Goal: Task Accomplishment & Management: Manage account settings

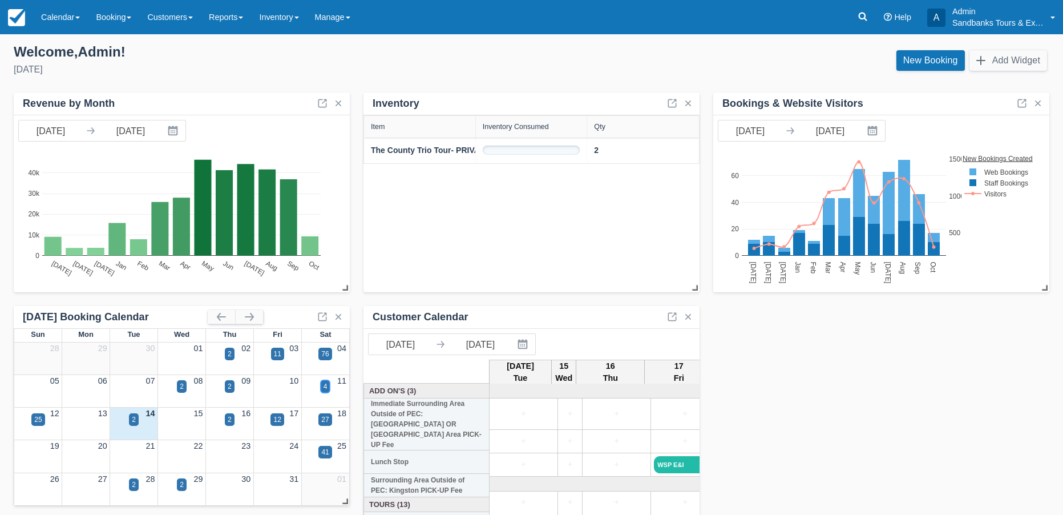
click at [325, 388] on div "4" at bounding box center [326, 386] width 4 height 10
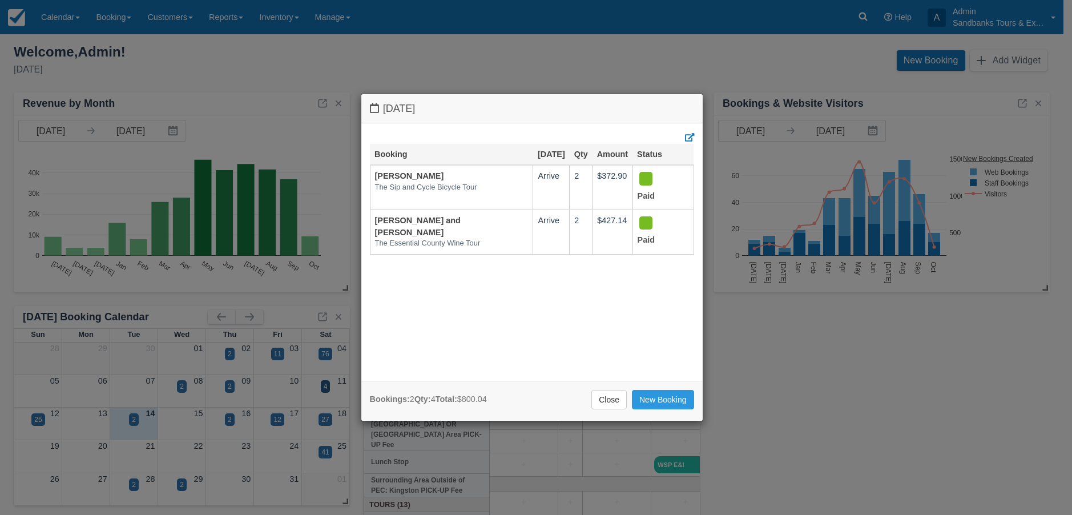
click at [279, 57] on div "Saturday October 11 2025 Booking Oct 11 Qty Amount Status Matthew Gawne The Sip…" at bounding box center [536, 257] width 1072 height 515
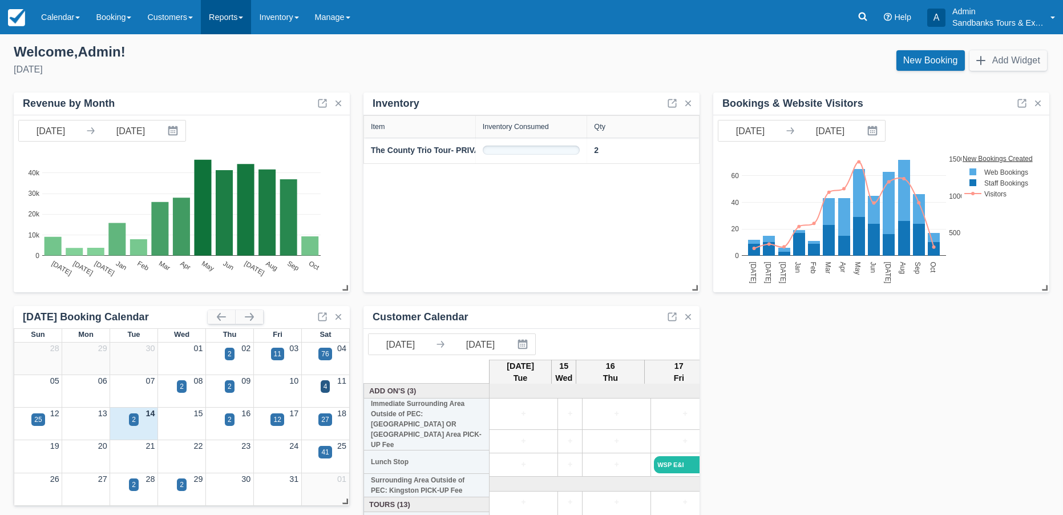
click at [219, 18] on link "Reports" at bounding box center [226, 17] width 50 height 34
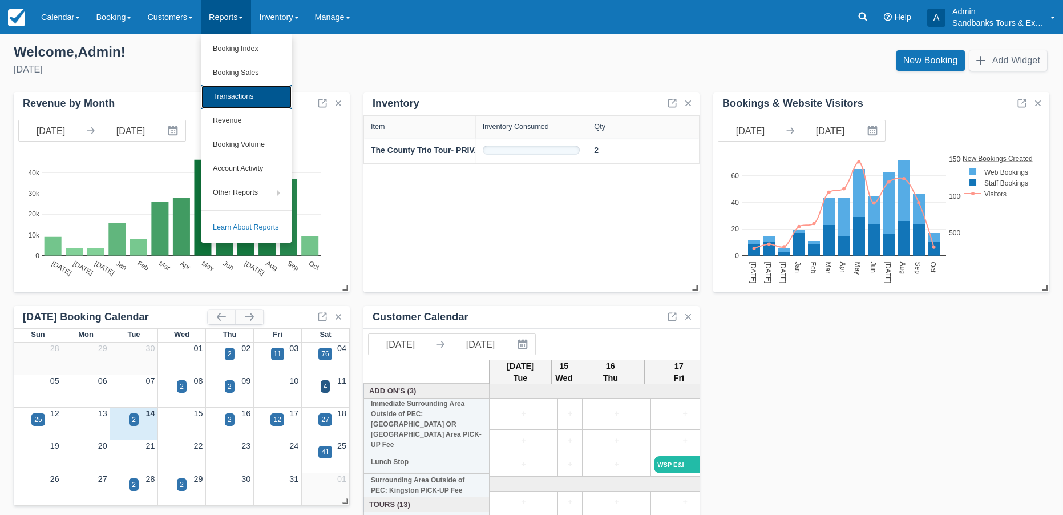
click at [245, 98] on link "Transactions" at bounding box center [247, 97] width 90 height 24
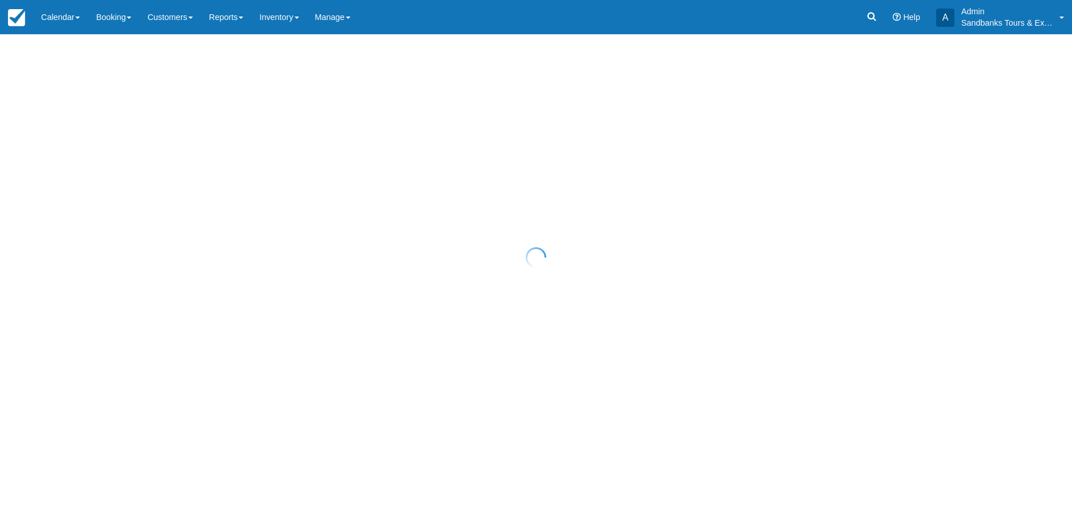
select select "10"
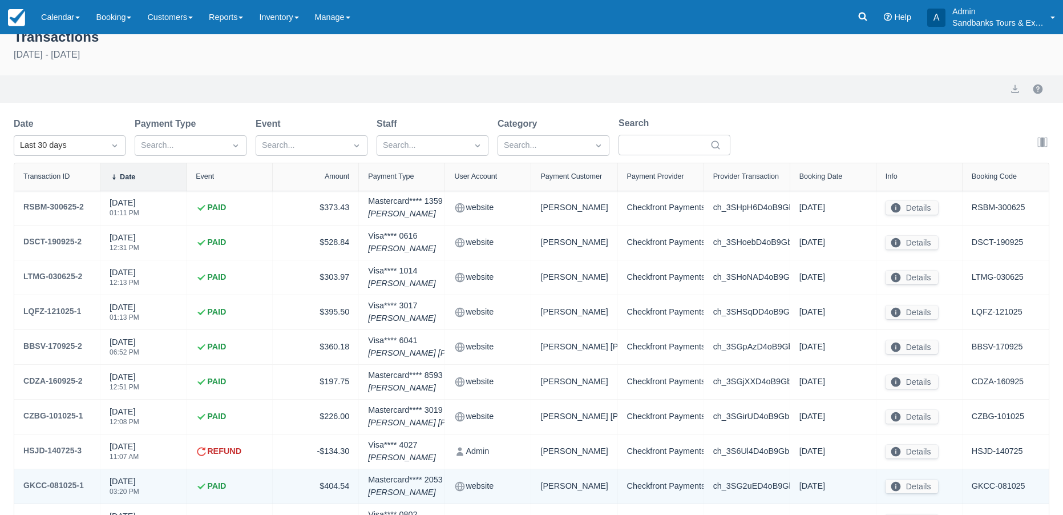
scroll to position [57, 0]
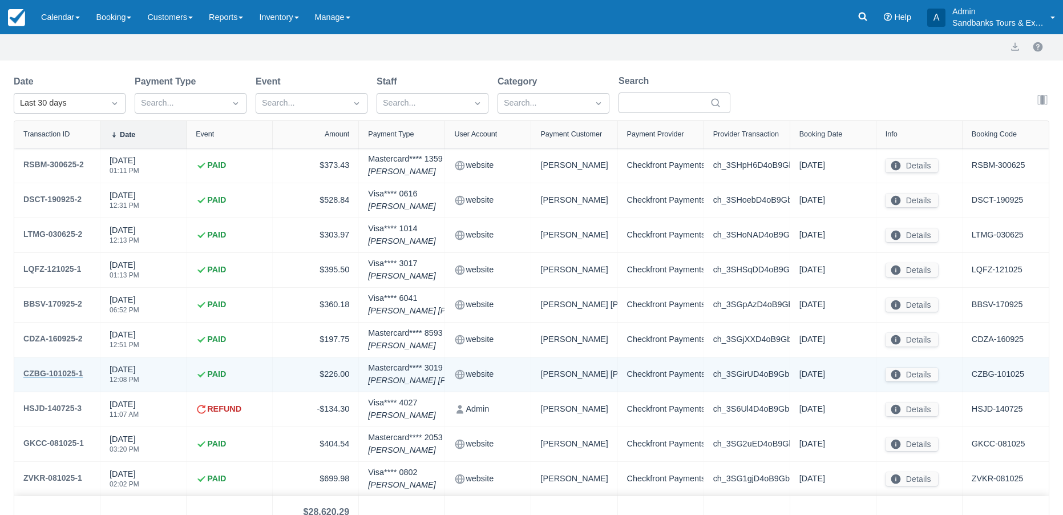
click at [71, 371] on div "CZBG-101025-1" at bounding box center [52, 373] width 59 height 14
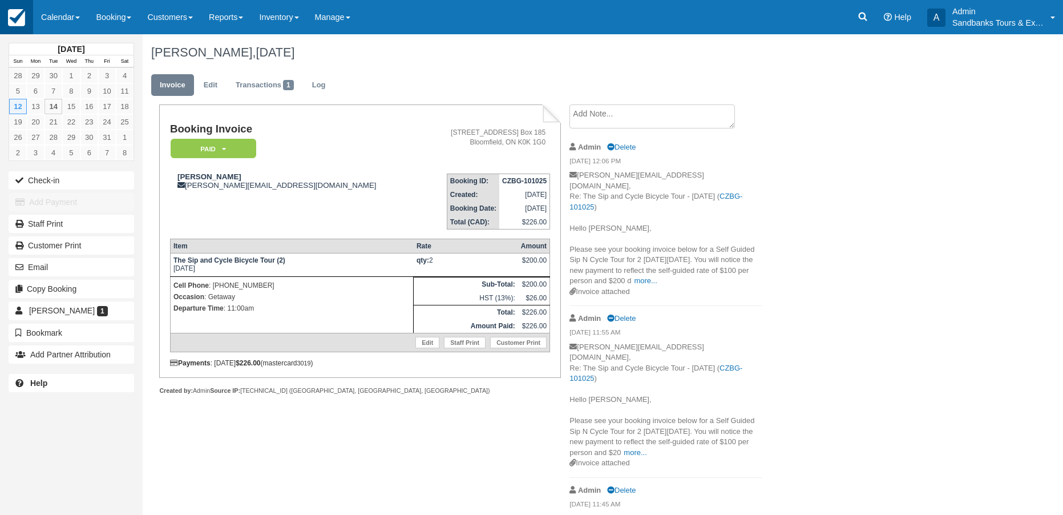
click at [22, 15] on img at bounding box center [16, 17] width 17 height 17
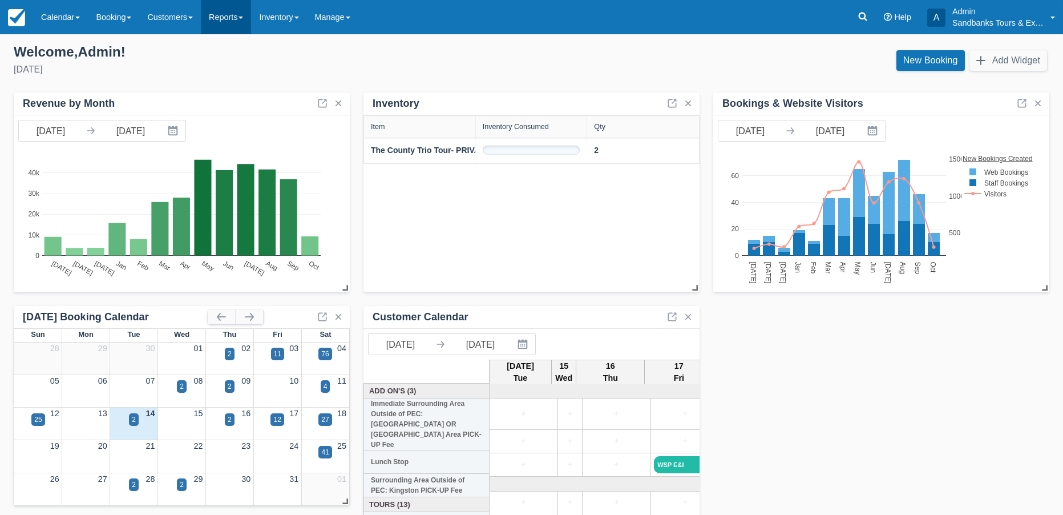
click at [247, 18] on link "Reports" at bounding box center [226, 17] width 50 height 34
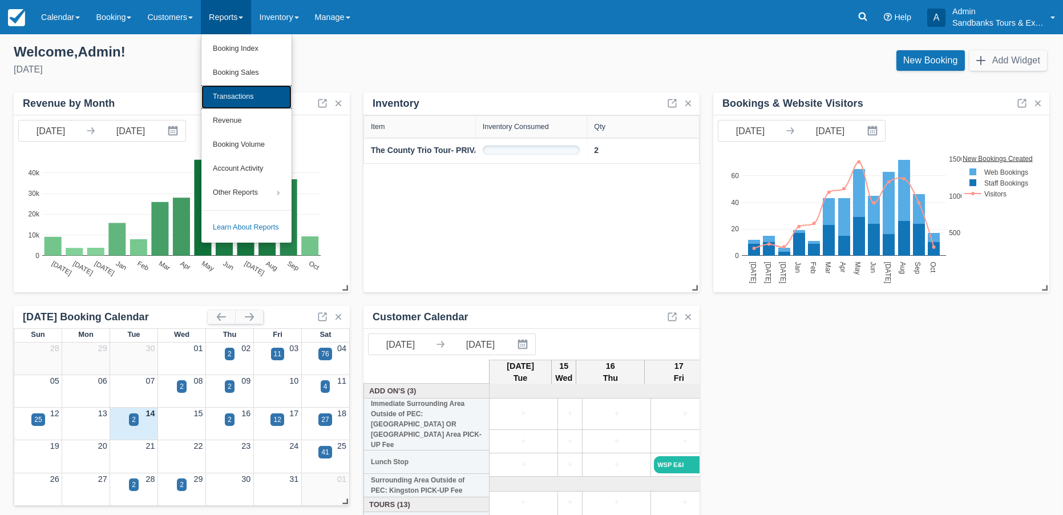
click at [244, 99] on link "Transactions" at bounding box center [247, 97] width 90 height 24
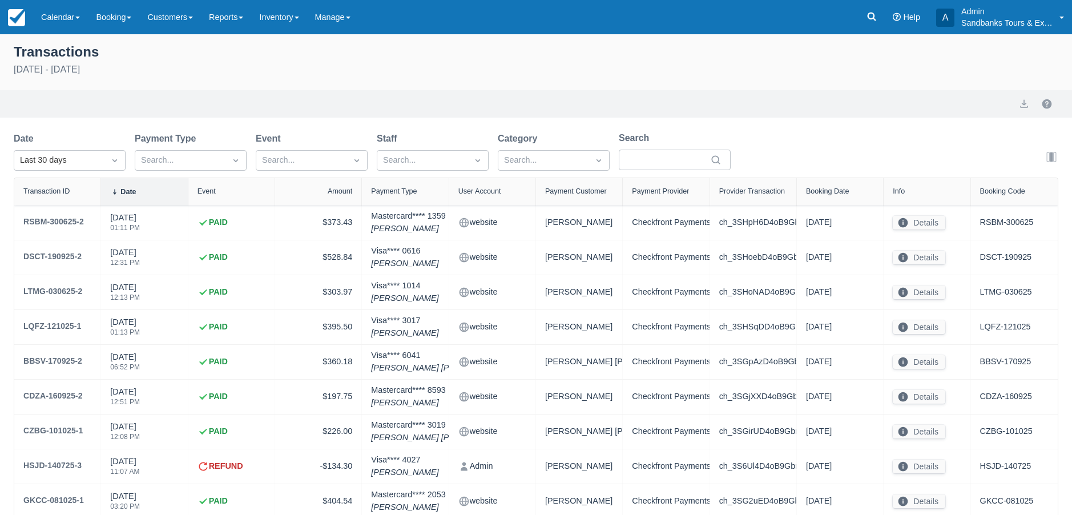
select select "10"
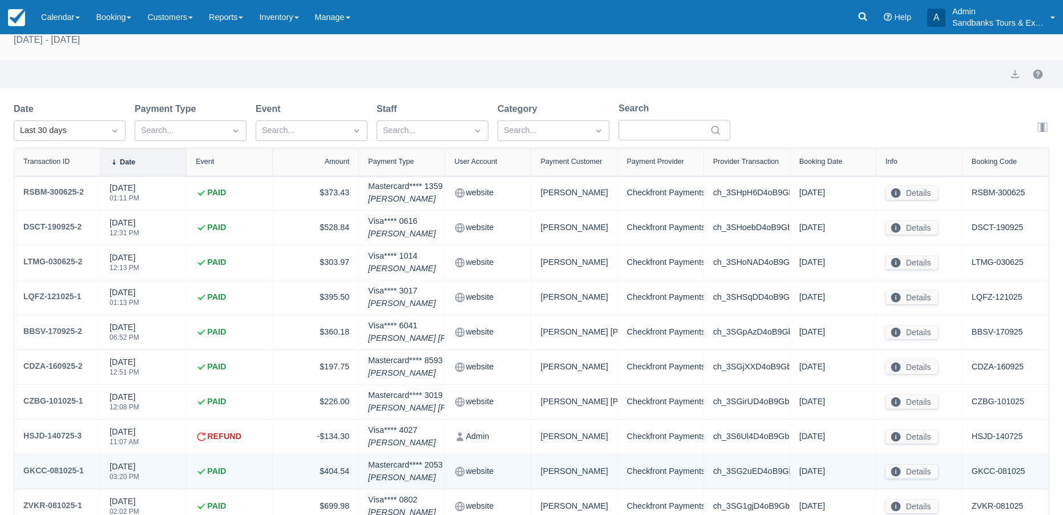
scroll to position [57, 0]
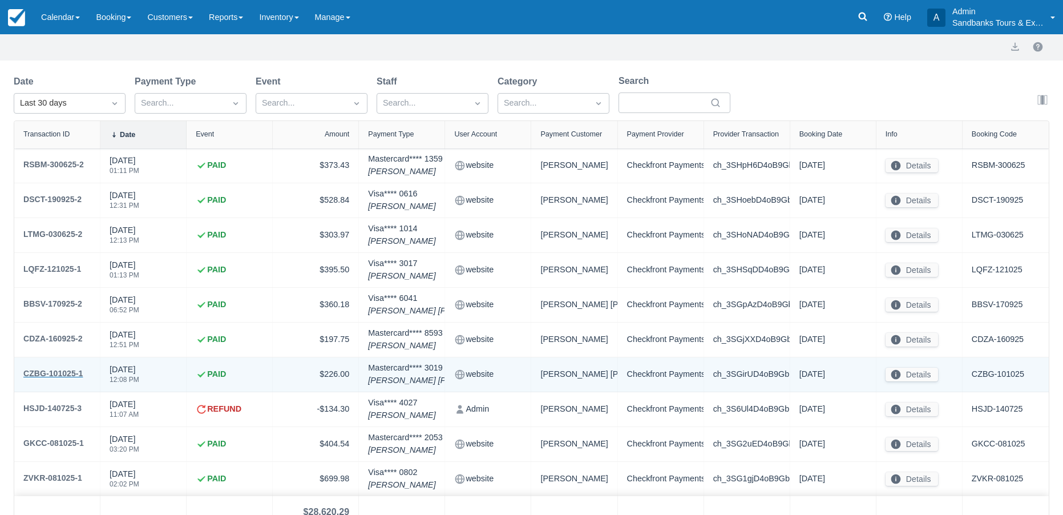
click at [54, 372] on div "CZBG-101025-1" at bounding box center [52, 373] width 59 height 14
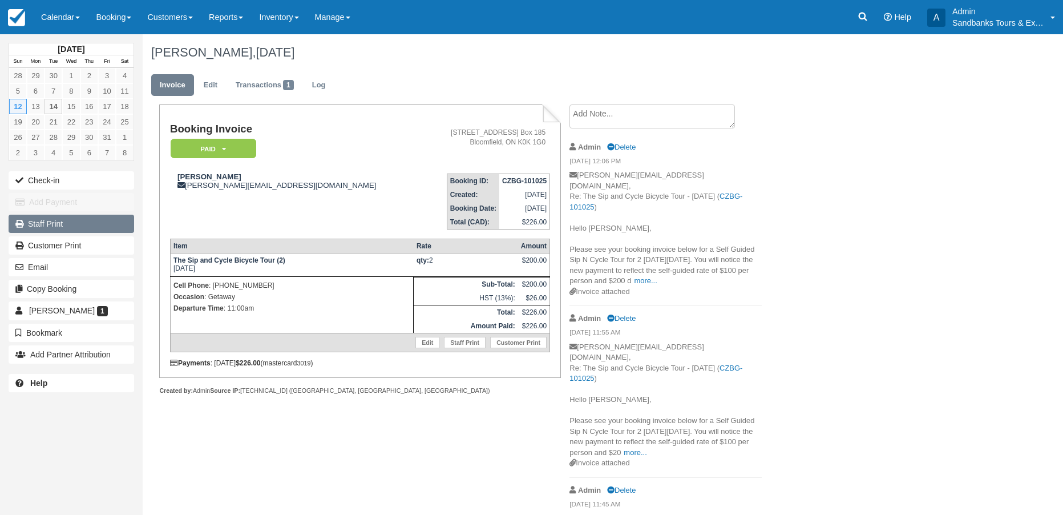
click at [39, 227] on link "Staff Print" at bounding box center [72, 224] width 126 height 18
click at [248, 19] on link "Reports" at bounding box center [226, 17] width 50 height 34
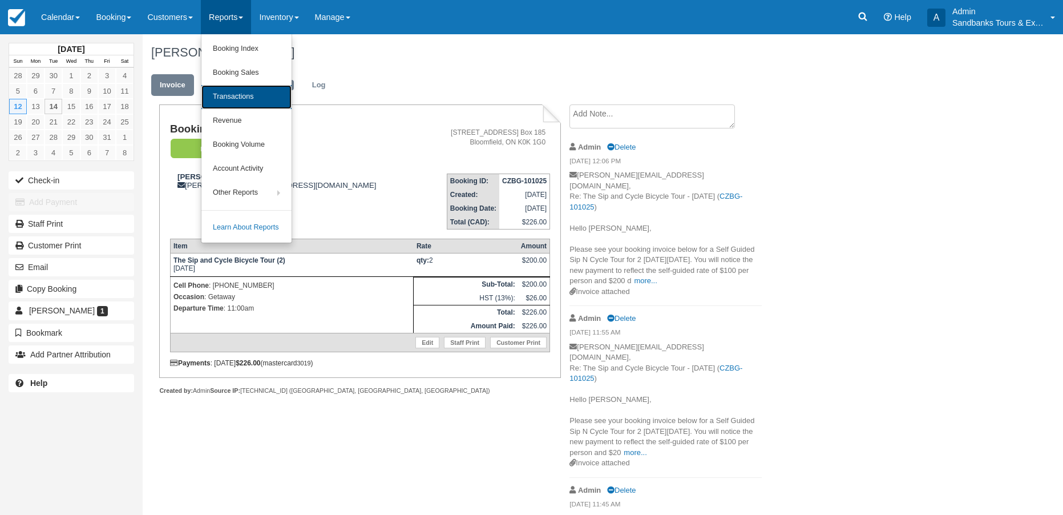
click at [237, 98] on link "Transactions" at bounding box center [247, 97] width 90 height 24
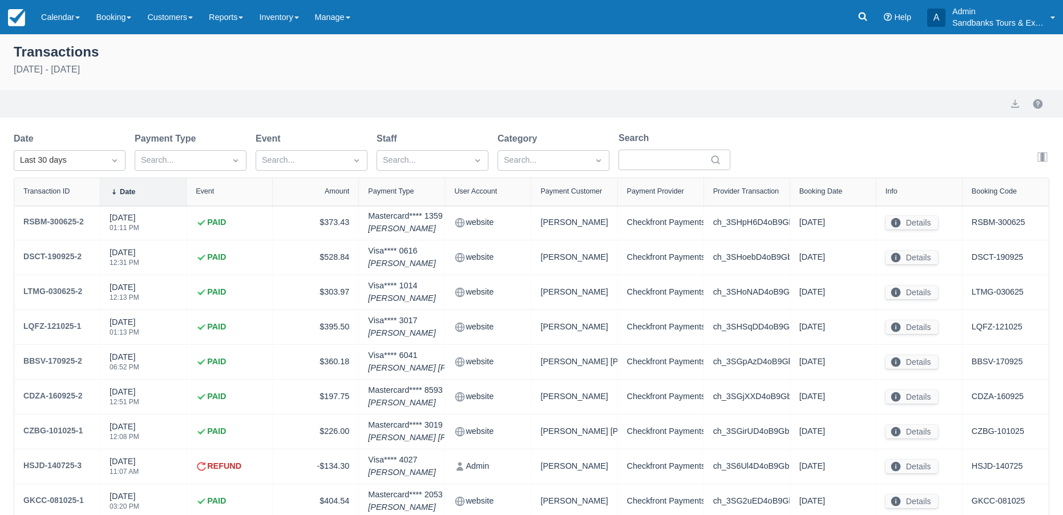
select select "10"
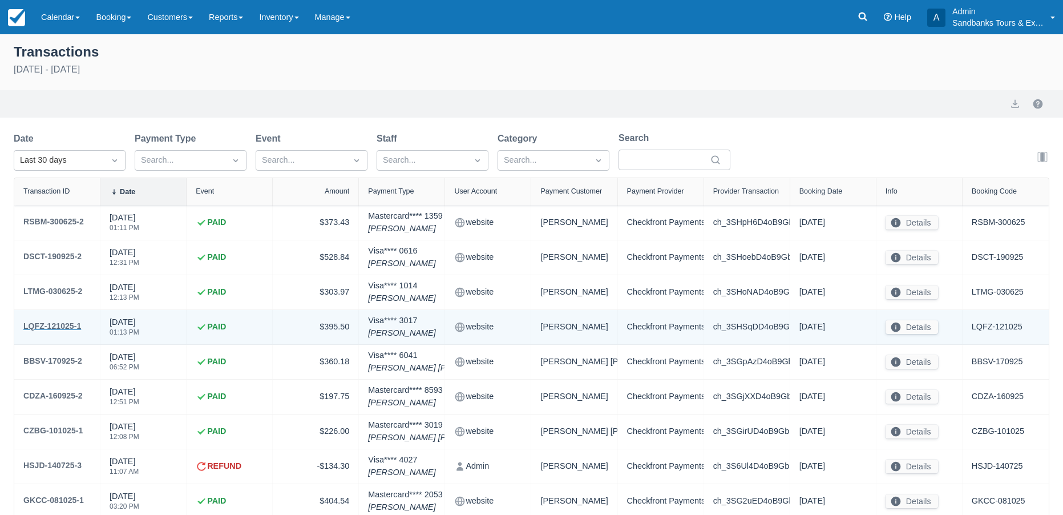
click at [65, 326] on div "LQFZ-121025-1" at bounding box center [52, 326] width 58 height 14
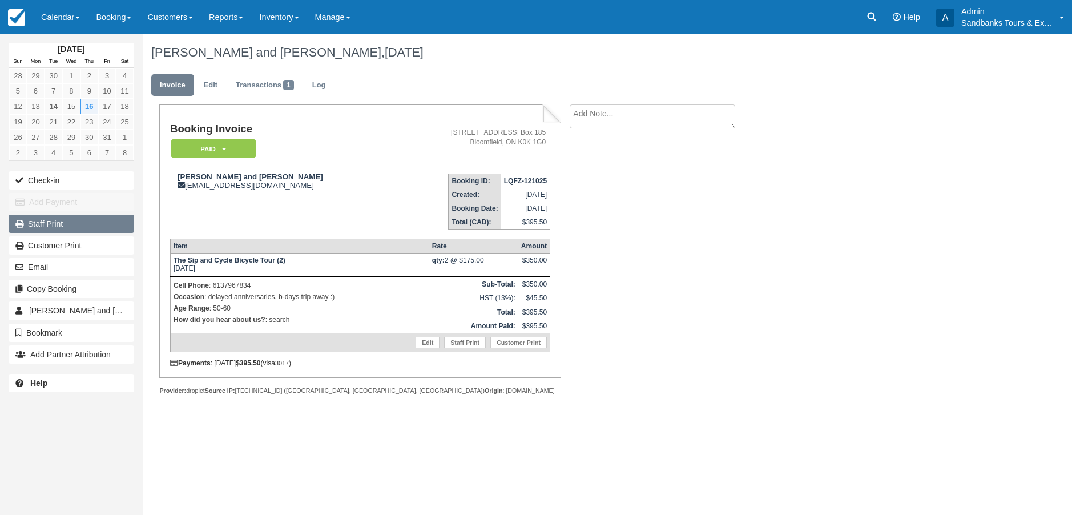
click at [52, 224] on link "Staff Print" at bounding box center [72, 224] width 126 height 18
click at [17, 17] on img at bounding box center [16, 17] width 17 height 17
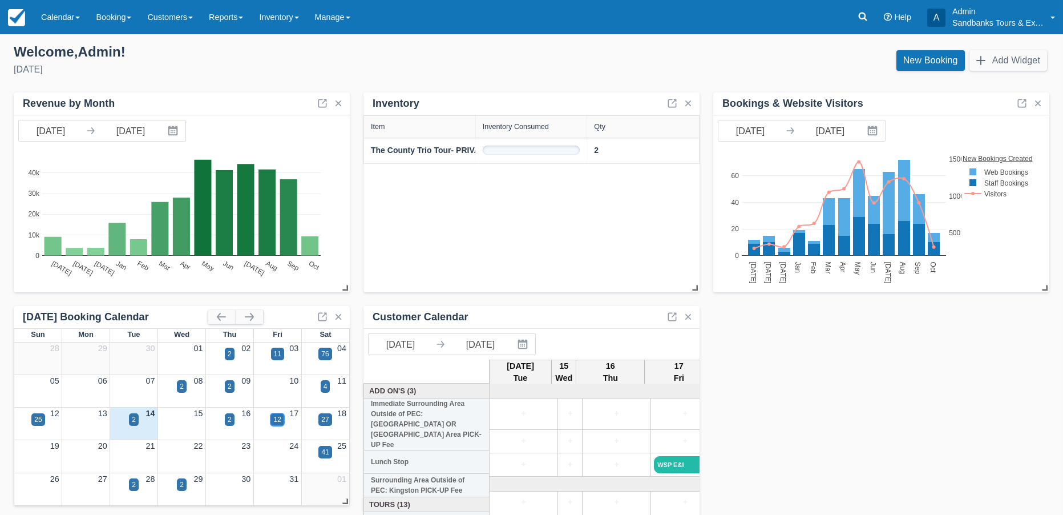
click at [282, 418] on div "12" at bounding box center [277, 419] width 13 height 13
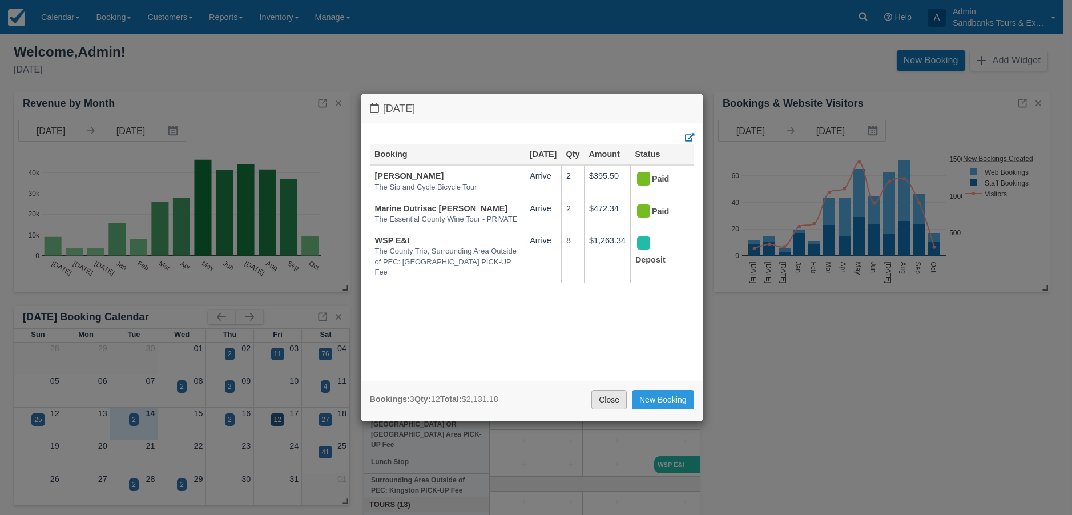
click at [603, 396] on link "Close" at bounding box center [608, 399] width 35 height 19
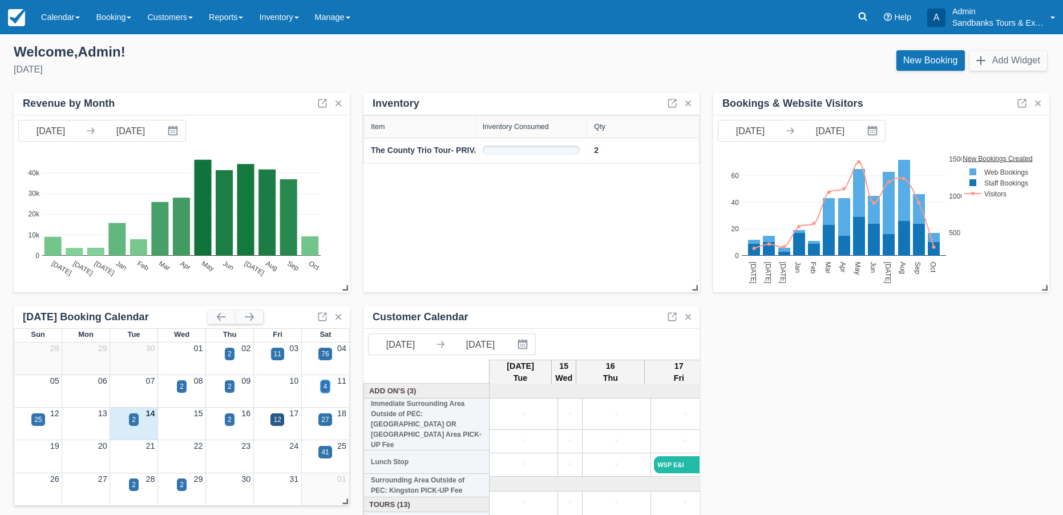
drag, startPoint x: 325, startPoint y: 382, endPoint x: 269, endPoint y: 389, distance: 55.8
click at [269, 389] on div "2 2 4" at bounding box center [181, 393] width 335 height 13
click at [271, 388] on div at bounding box center [277, 393] width 48 height 13
click at [325, 387] on div "4" at bounding box center [326, 386] width 4 height 10
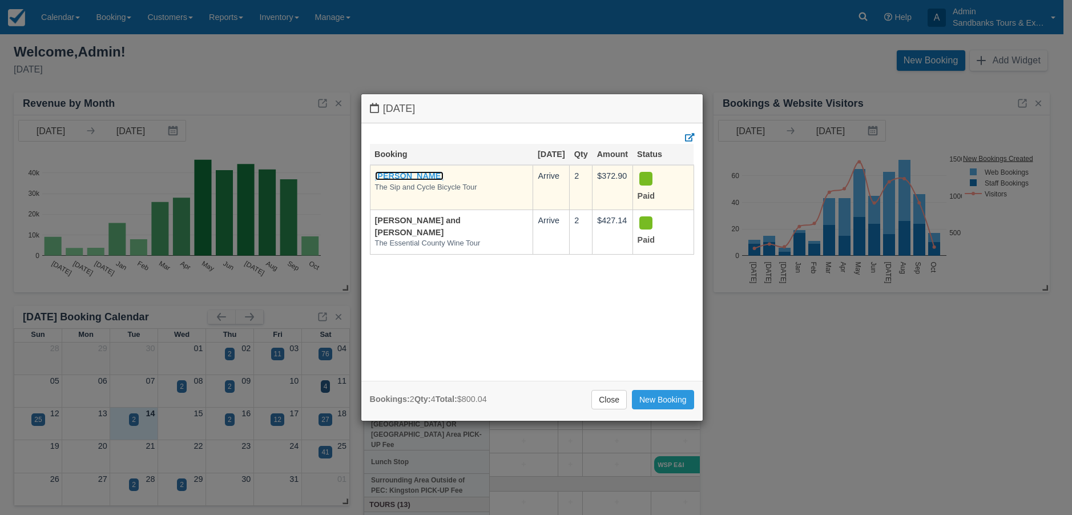
click at [423, 172] on link "Matthew Gawne" at bounding box center [409, 175] width 69 height 9
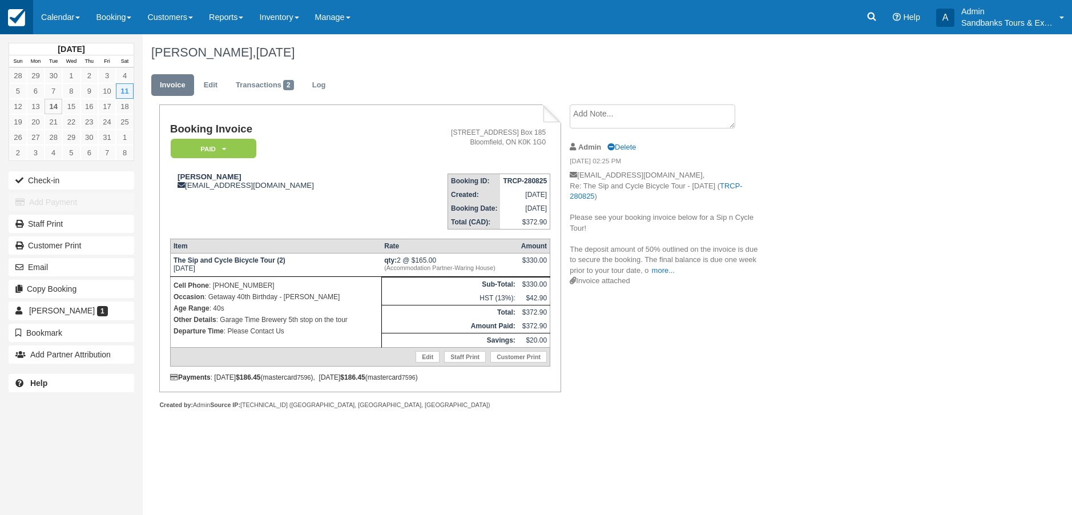
click at [22, 20] on img at bounding box center [16, 17] width 17 height 17
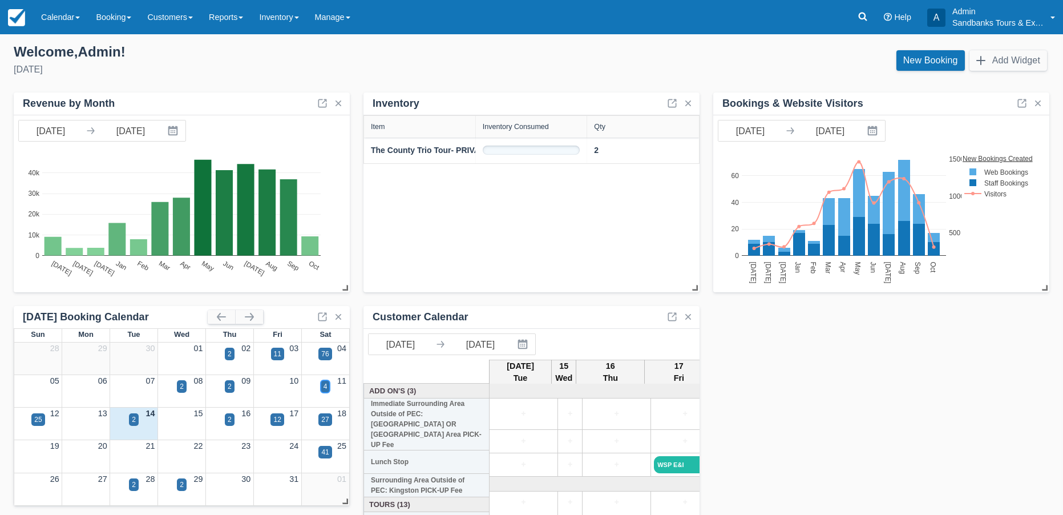
click at [324, 381] on div "4" at bounding box center [326, 386] width 10 height 13
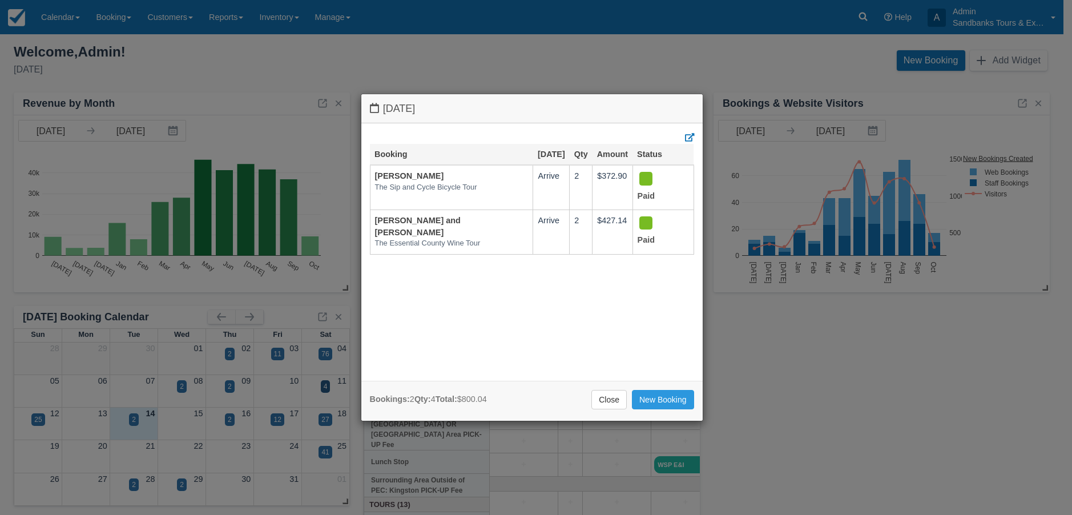
drag, startPoint x: 614, startPoint y: 400, endPoint x: 608, endPoint y: 396, distance: 7.0
click at [614, 400] on link "Close" at bounding box center [608, 399] width 35 height 19
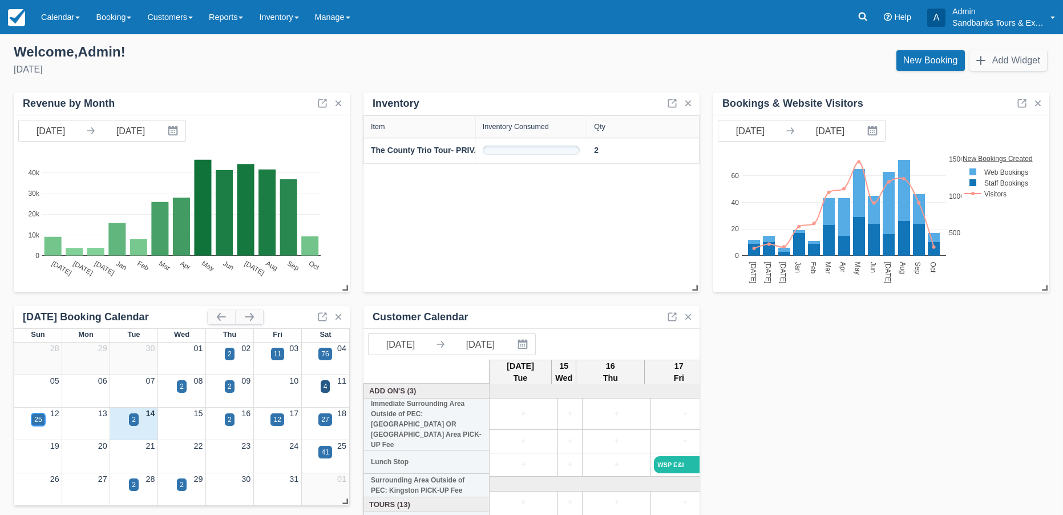
click at [38, 425] on div "25" at bounding box center [37, 419] width 13 height 13
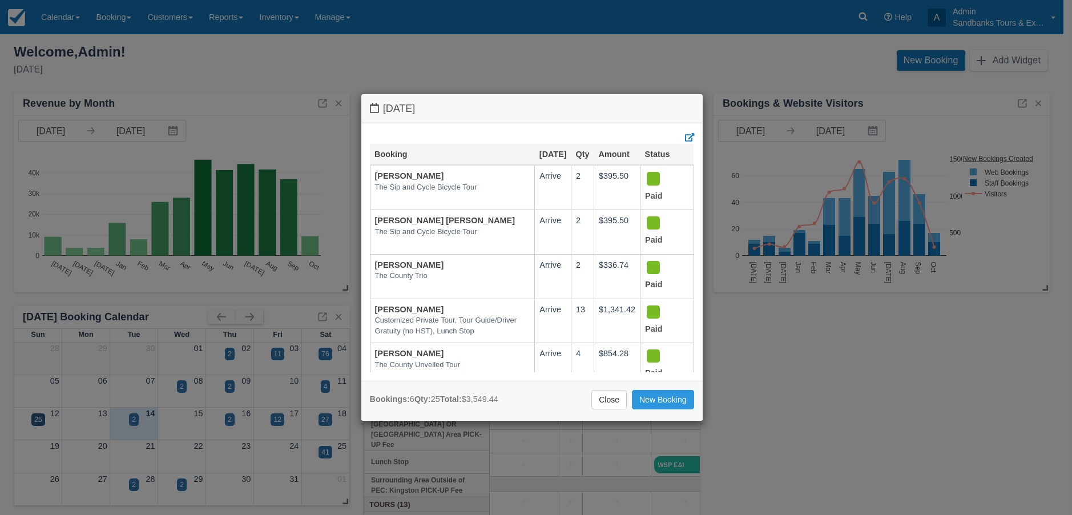
click at [38, 425] on body "Menu Calendar Booking Customer Inventory Booking Daily Manifest Daily List Note…" at bounding box center [536, 257] width 1072 height 515
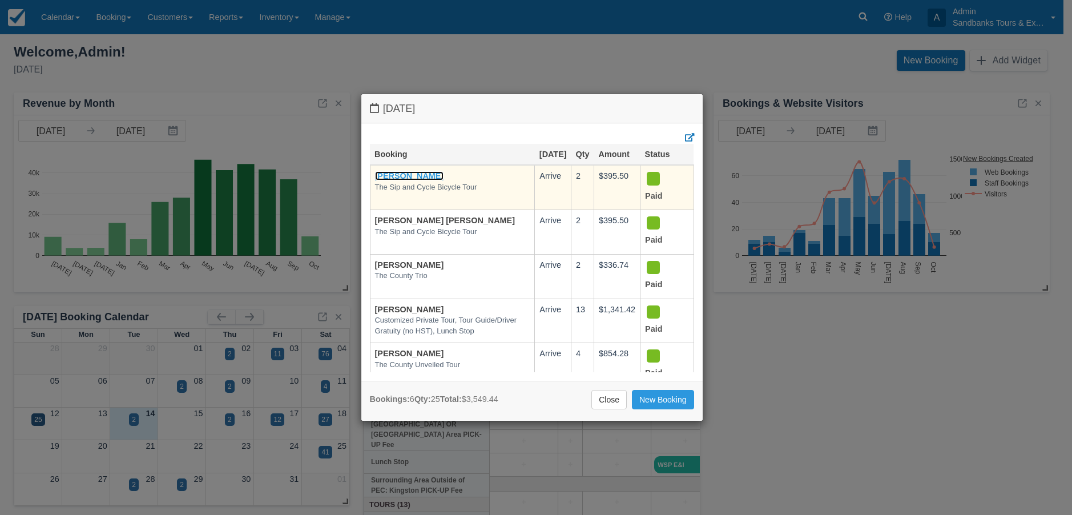
click at [388, 180] on link "Apoorv Avasthy" at bounding box center [409, 175] width 69 height 9
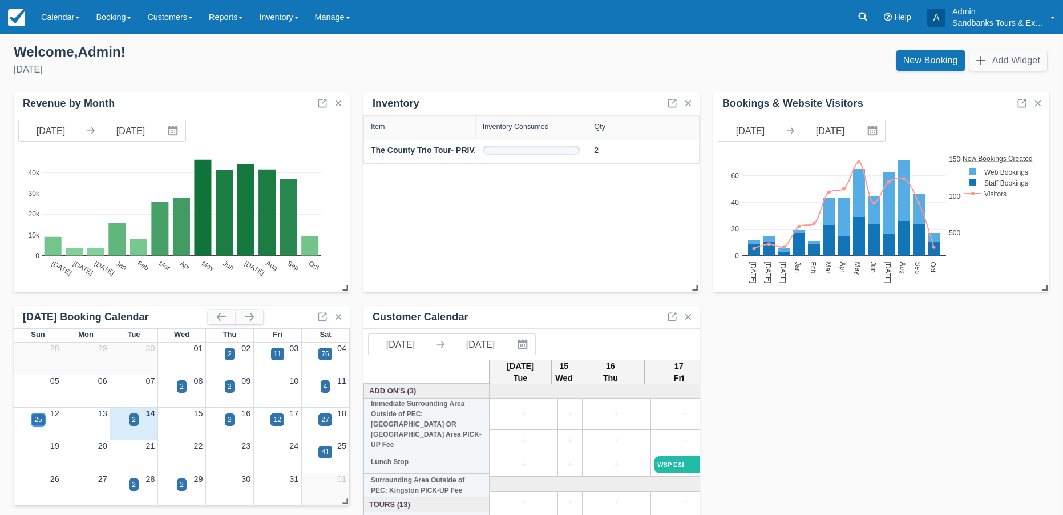
click at [35, 419] on div "25" at bounding box center [37, 419] width 7 height 10
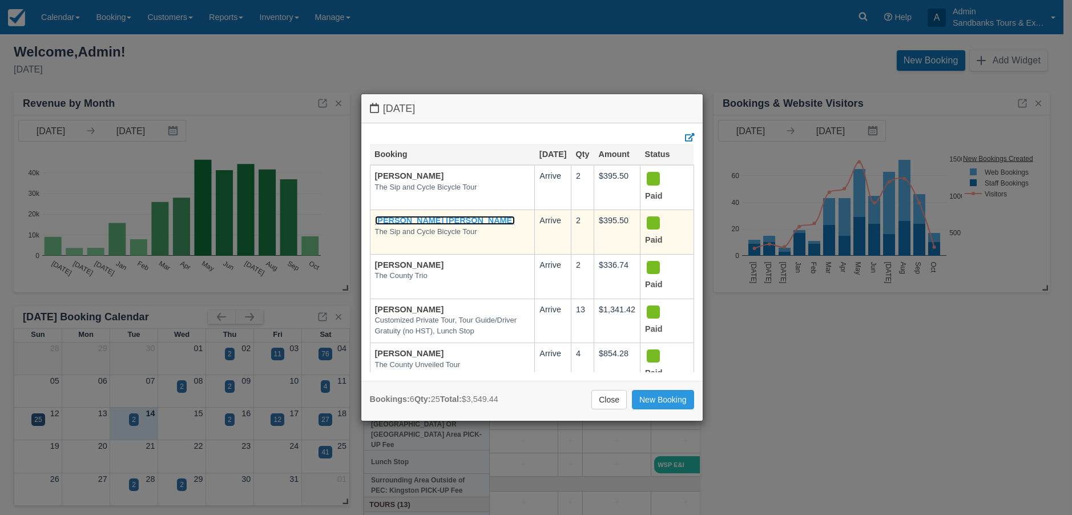
click at [437, 225] on link "Gerardo Leonel Guerrero Nunez" at bounding box center [445, 220] width 140 height 9
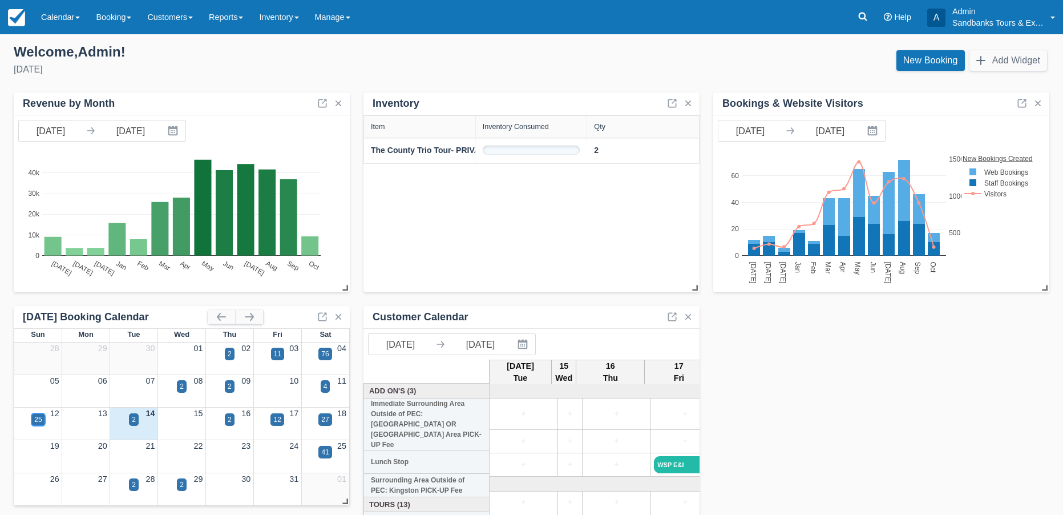
click at [39, 421] on div "25" at bounding box center [37, 419] width 7 height 10
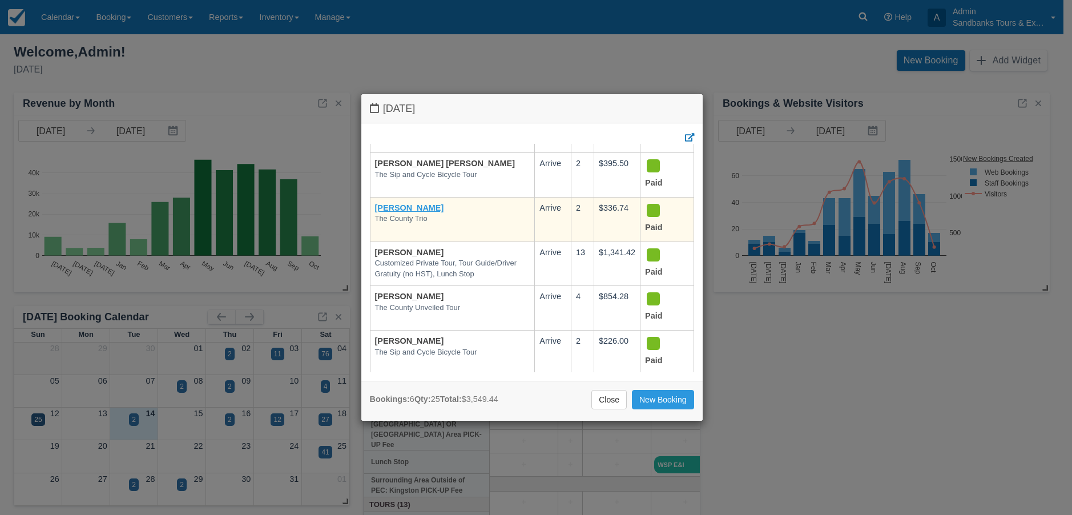
scroll to position [91, 0]
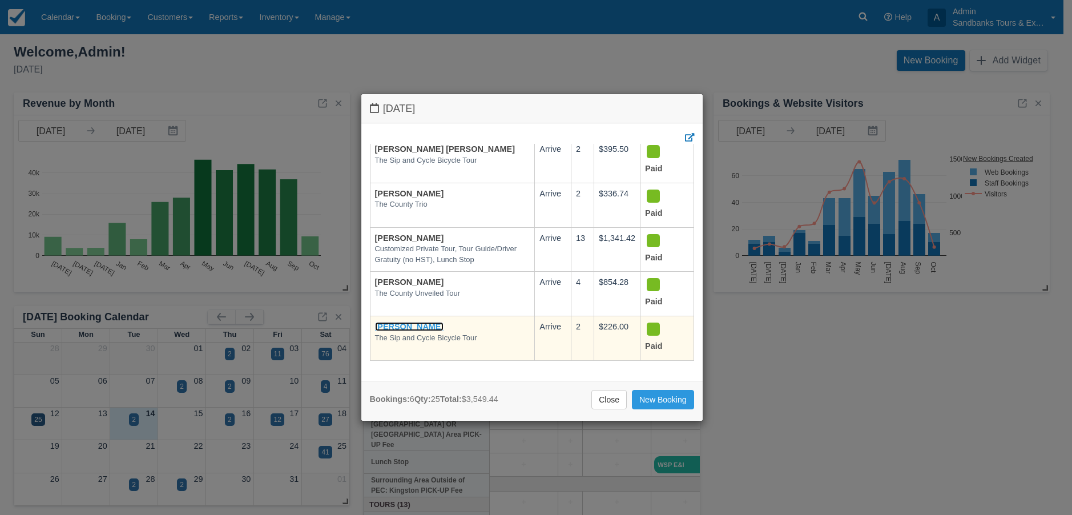
click at [402, 322] on link "[PERSON_NAME]" at bounding box center [409, 326] width 69 height 9
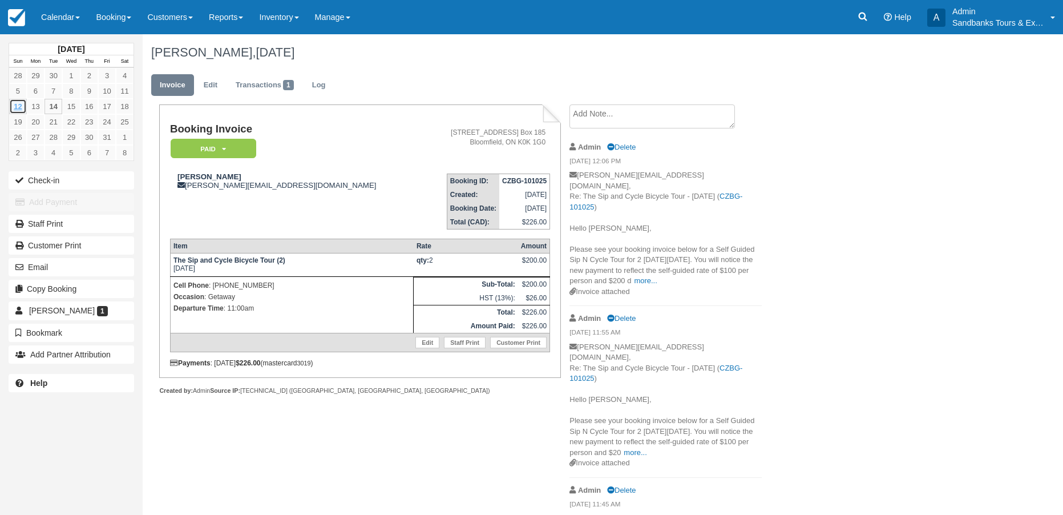
click at [20, 111] on link "12" at bounding box center [18, 106] width 18 height 15
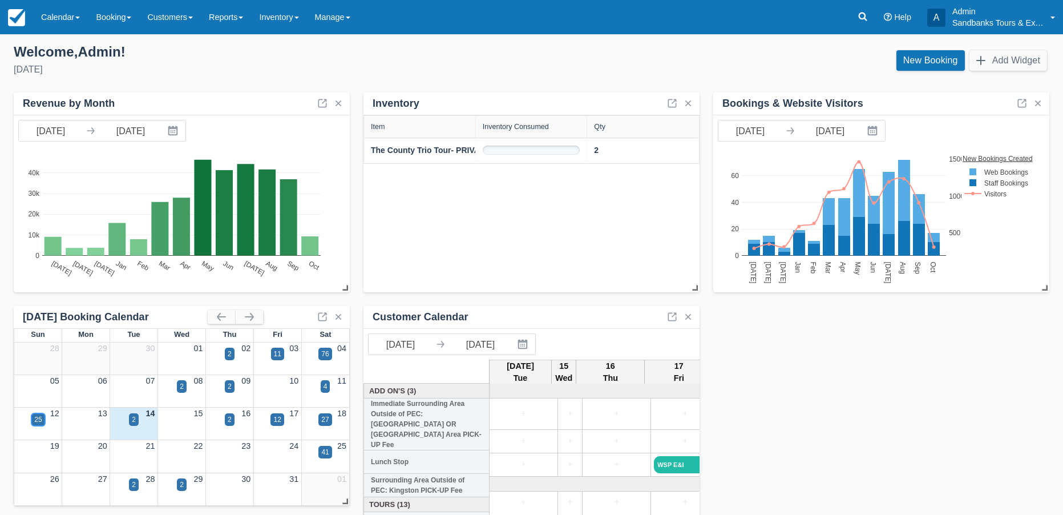
click at [37, 418] on div "25" at bounding box center [37, 419] width 7 height 10
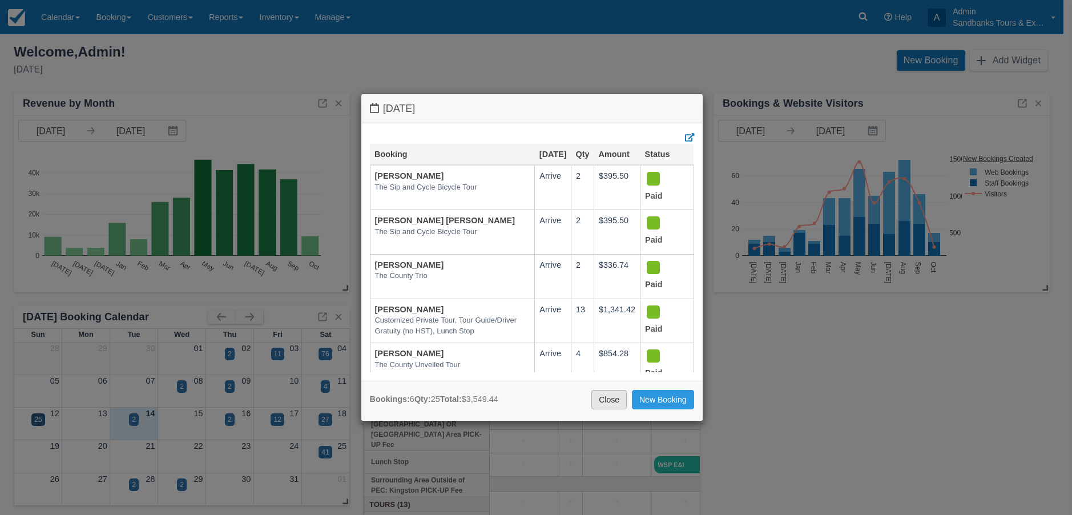
click at [619, 400] on link "Close" at bounding box center [608, 399] width 35 height 19
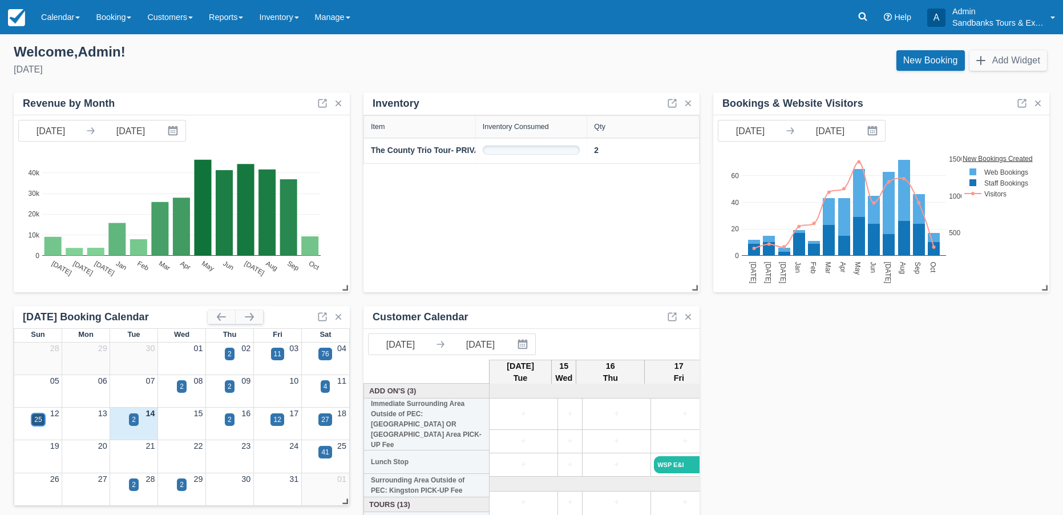
click at [43, 417] on div "25" at bounding box center [37, 419] width 13 height 13
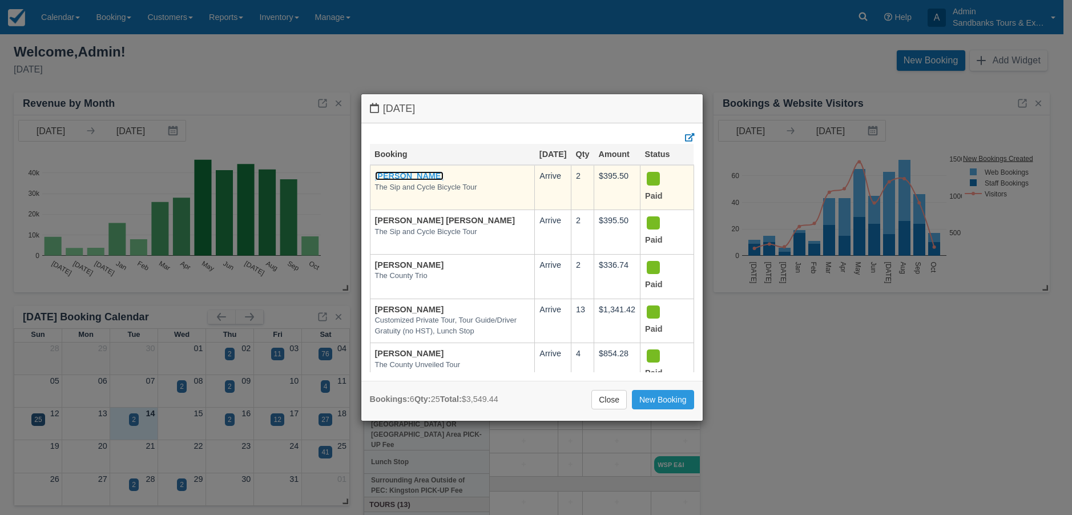
click at [416, 180] on link "Apoorv Avasthy" at bounding box center [409, 175] width 69 height 9
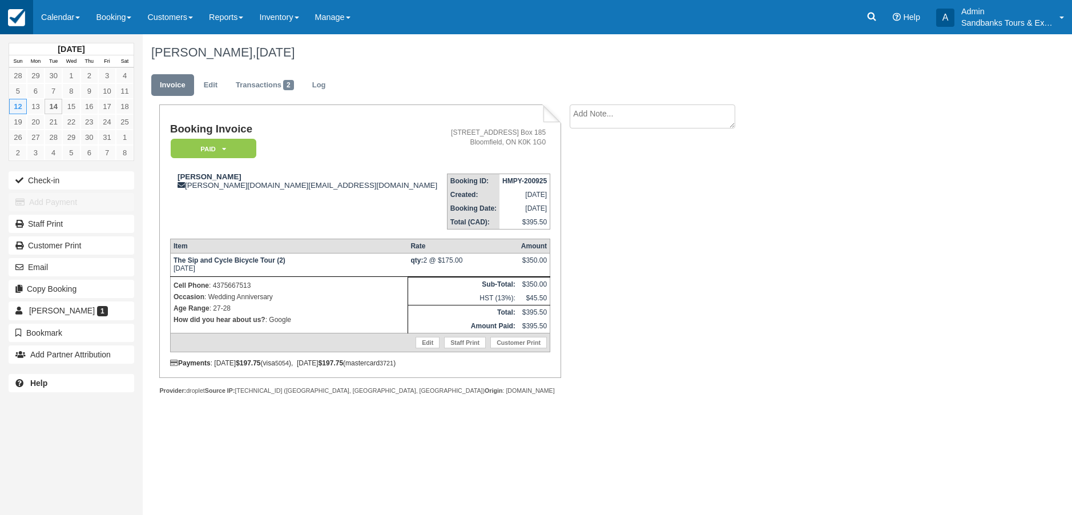
click at [21, 14] on img at bounding box center [16, 17] width 17 height 17
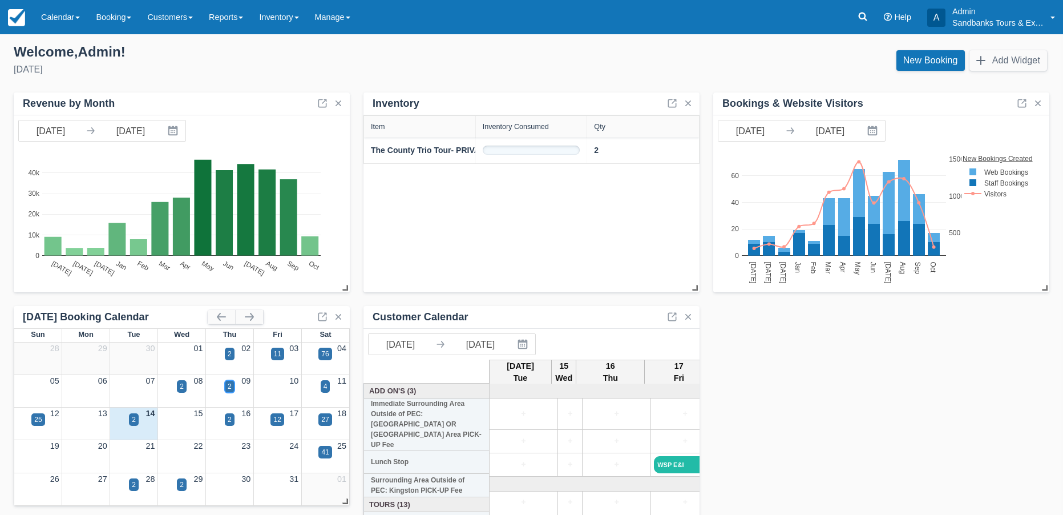
click at [231, 389] on div "2" at bounding box center [230, 386] width 4 height 10
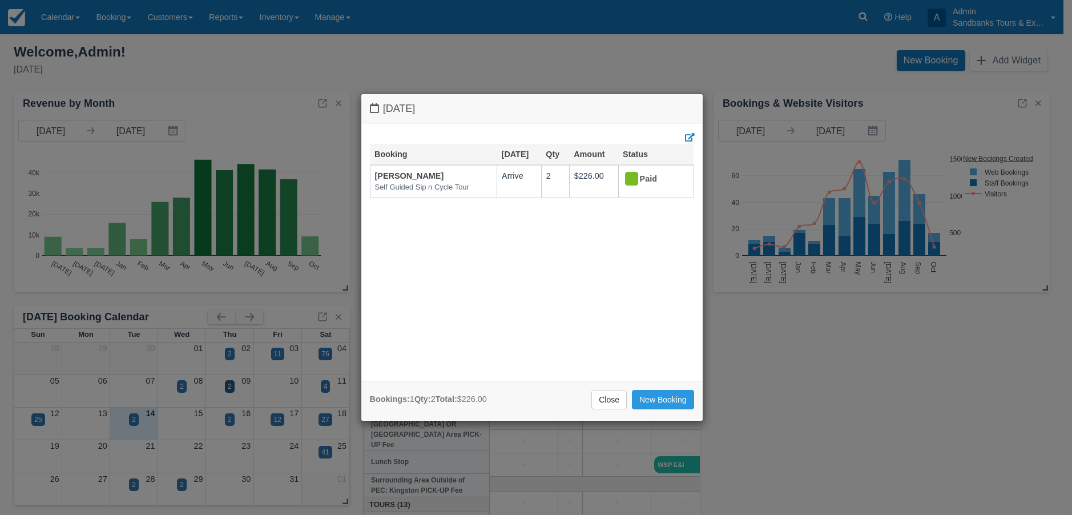
click at [321, 383] on div "[DATE] Booking [DATE] Qty Amount Status [PERSON_NAME] Self Guided Sip n Cycle T…" at bounding box center [536, 257] width 1072 height 515
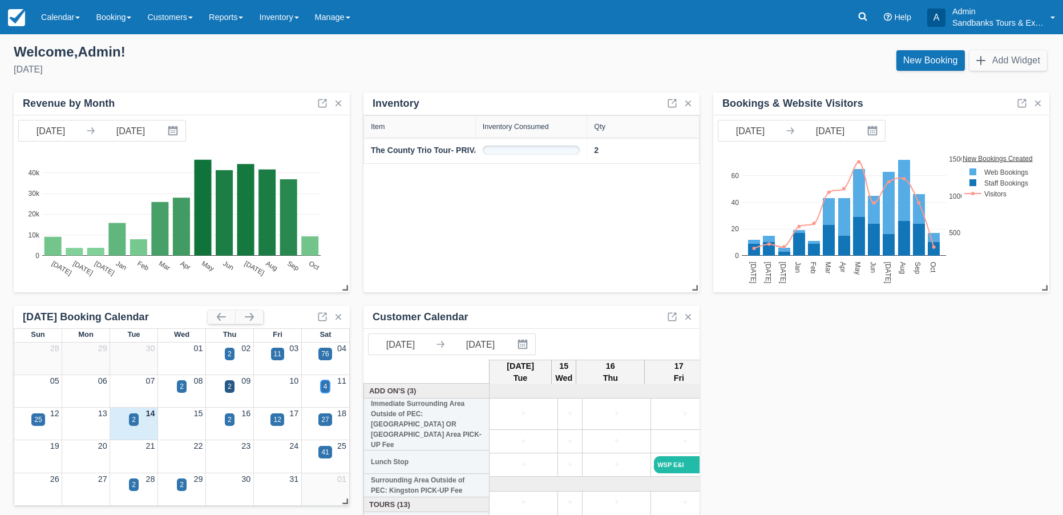
click at [325, 383] on div "4" at bounding box center [326, 386] width 4 height 10
